Goal: Navigation & Orientation: Find specific page/section

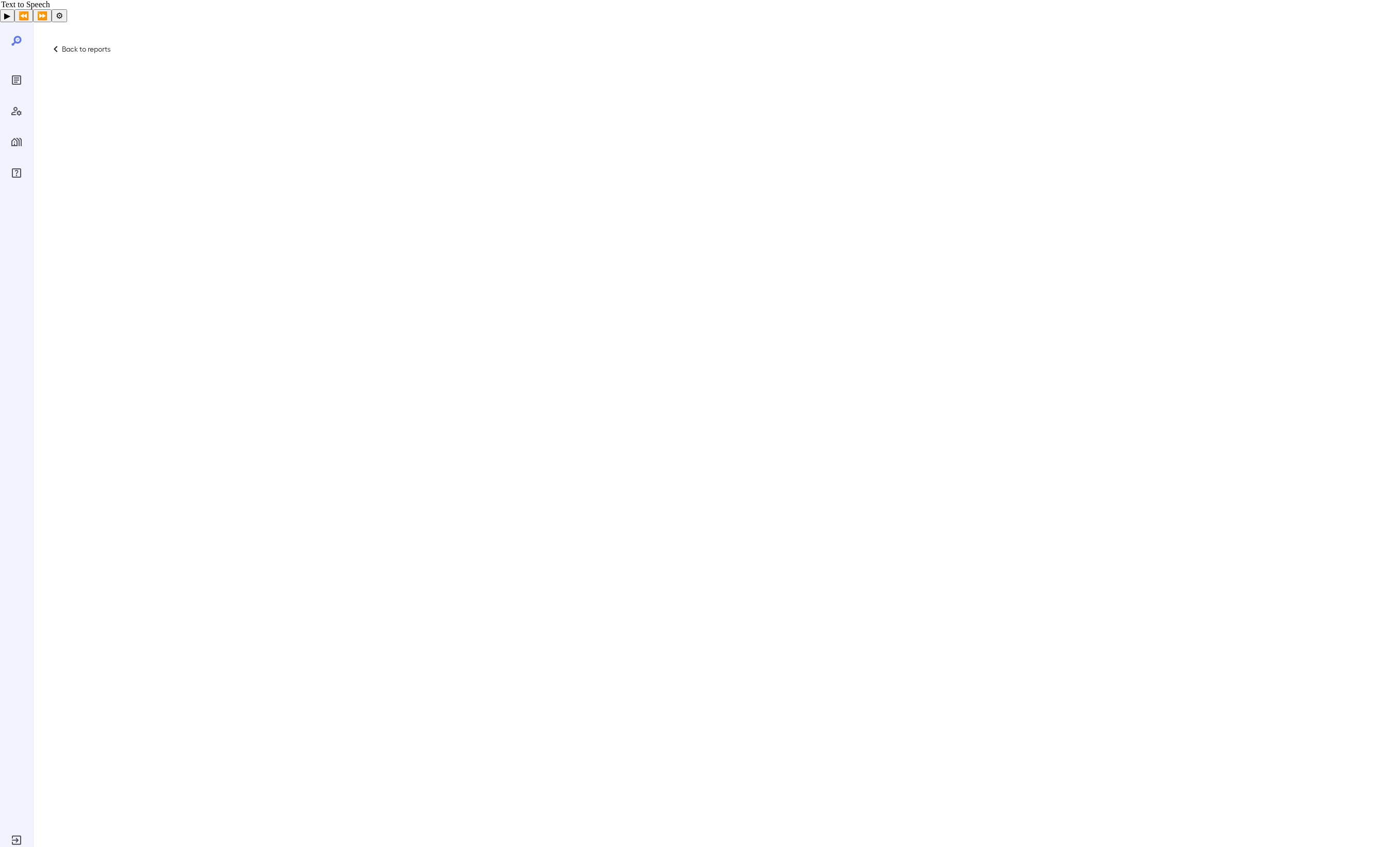
click at [112, 43] on div "Back to reports" at bounding box center [718, 55] width 1338 height 25
click at [92, 44] on p "Back to reports" at bounding box center [86, 49] width 49 height 10
click at [72, 44] on p "Back to reports" at bounding box center [86, 49] width 49 height 10
